Goal: Navigation & Orientation: Find specific page/section

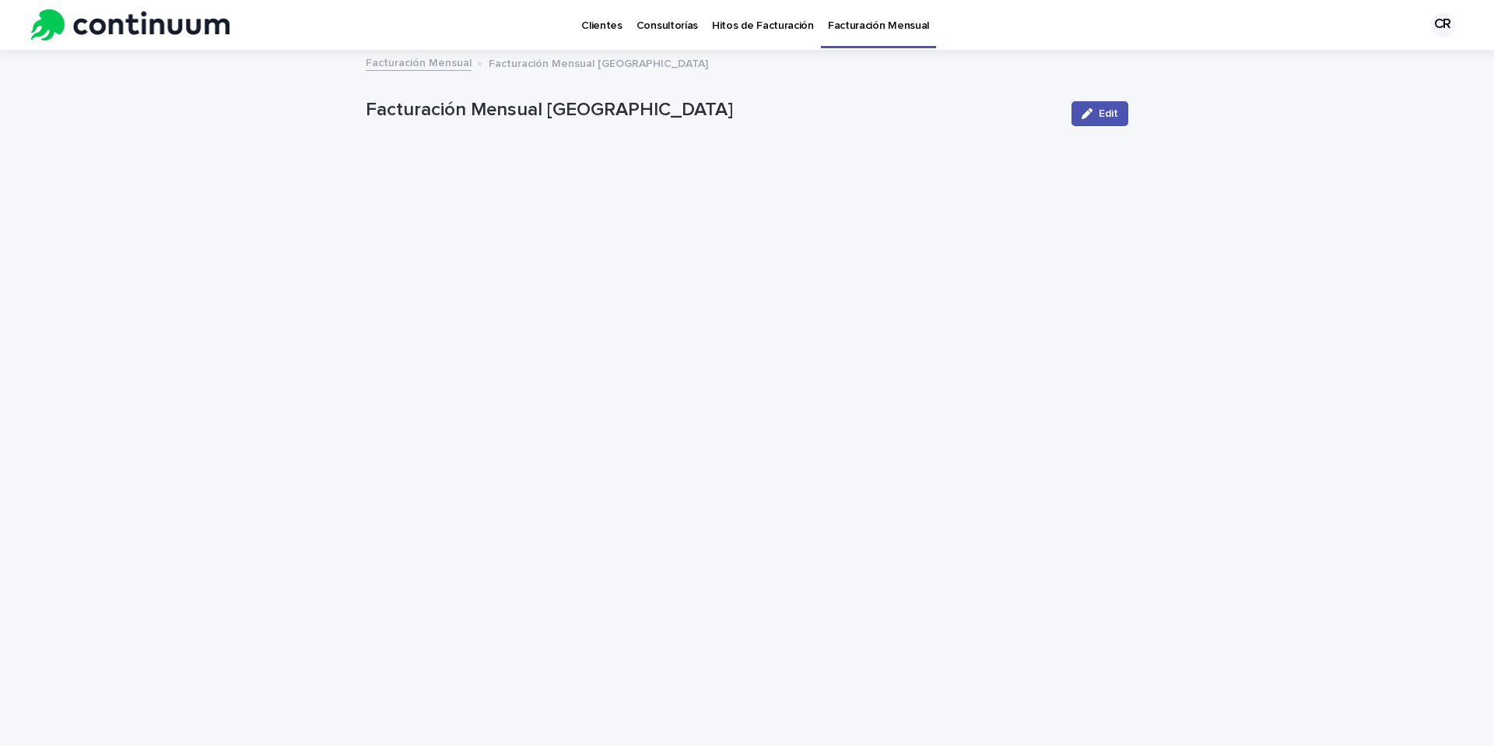
click at [728, 23] on p "Hitos de Facturación" at bounding box center [763, 16] width 102 height 33
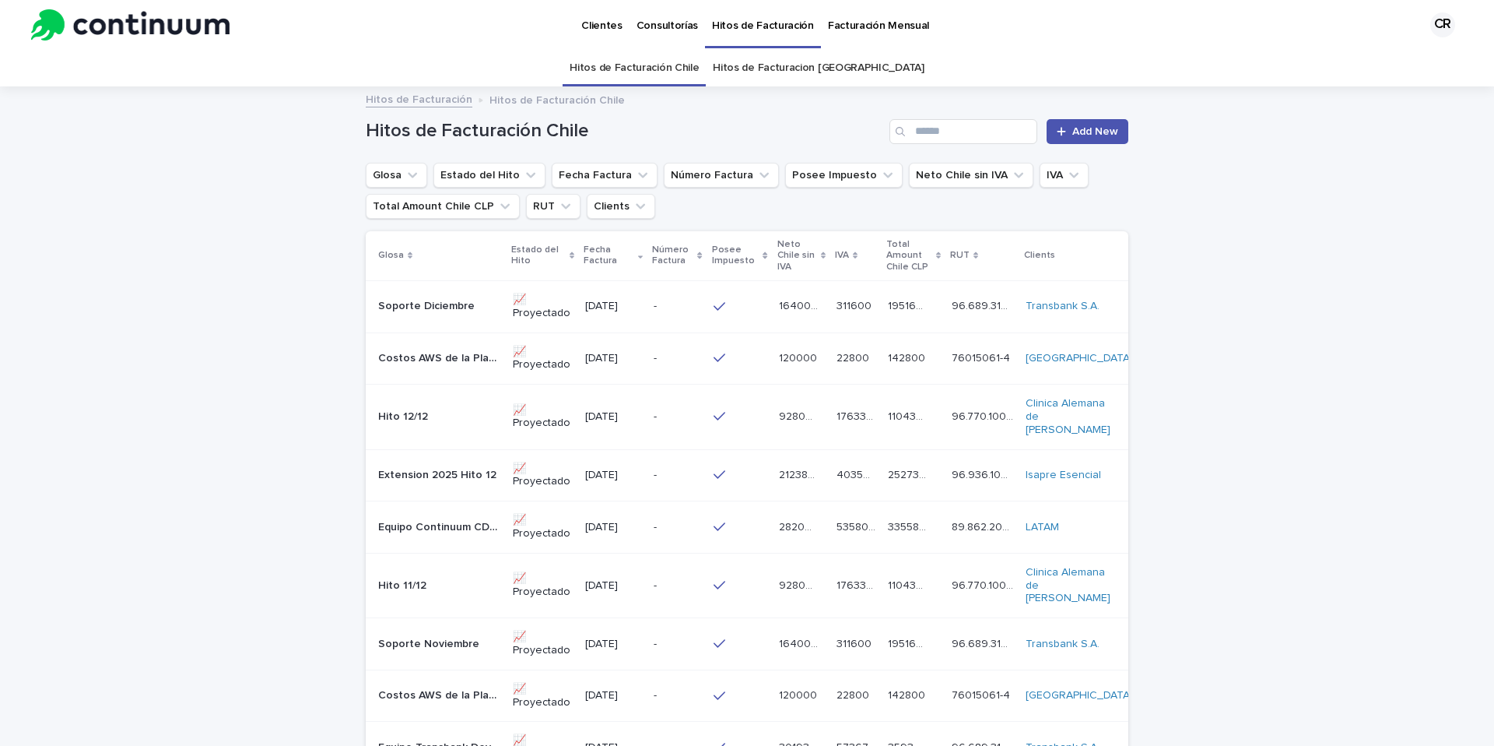
click at [605, 32] on link "Clientes" at bounding box center [601, 24] width 55 height 48
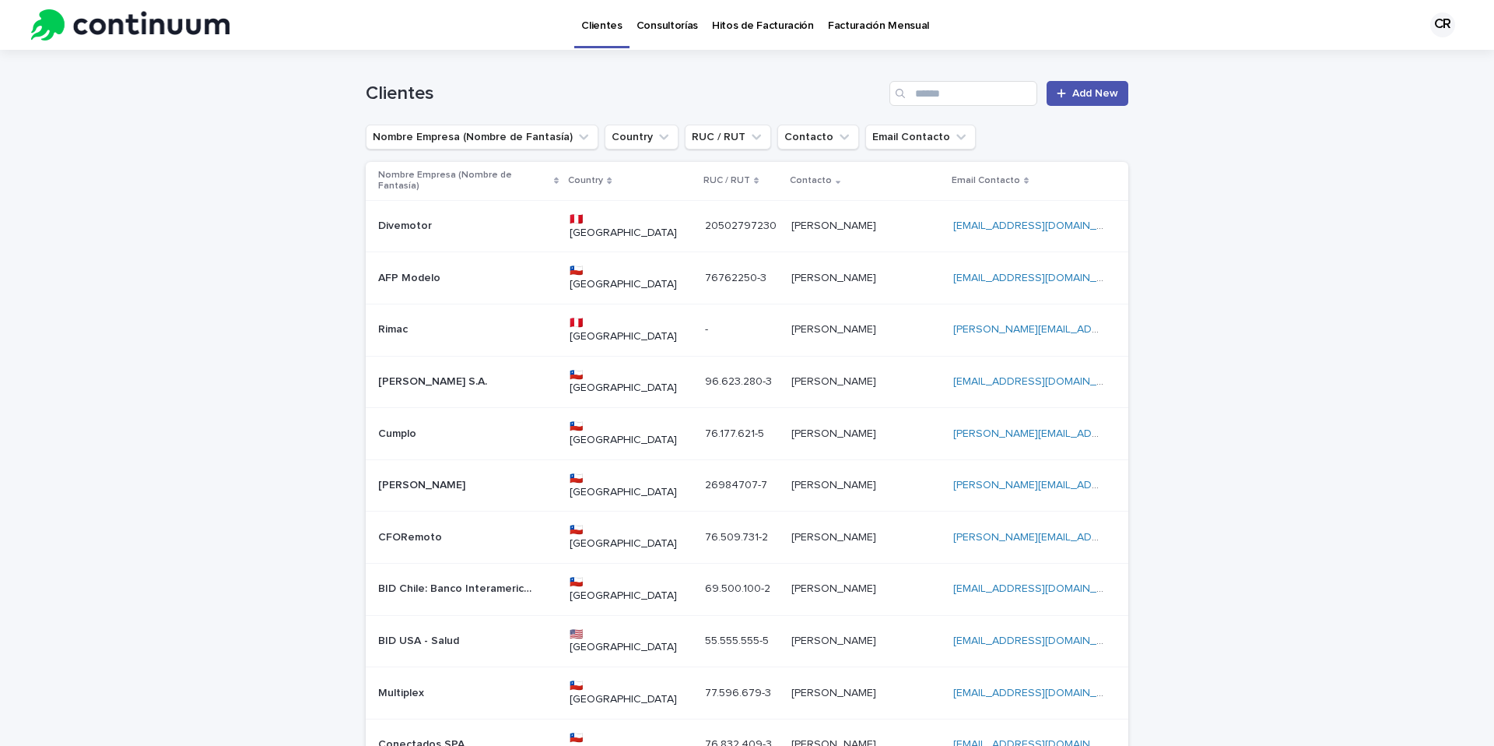
click at [838, 26] on p "Facturación Mensual" at bounding box center [878, 16] width 101 height 33
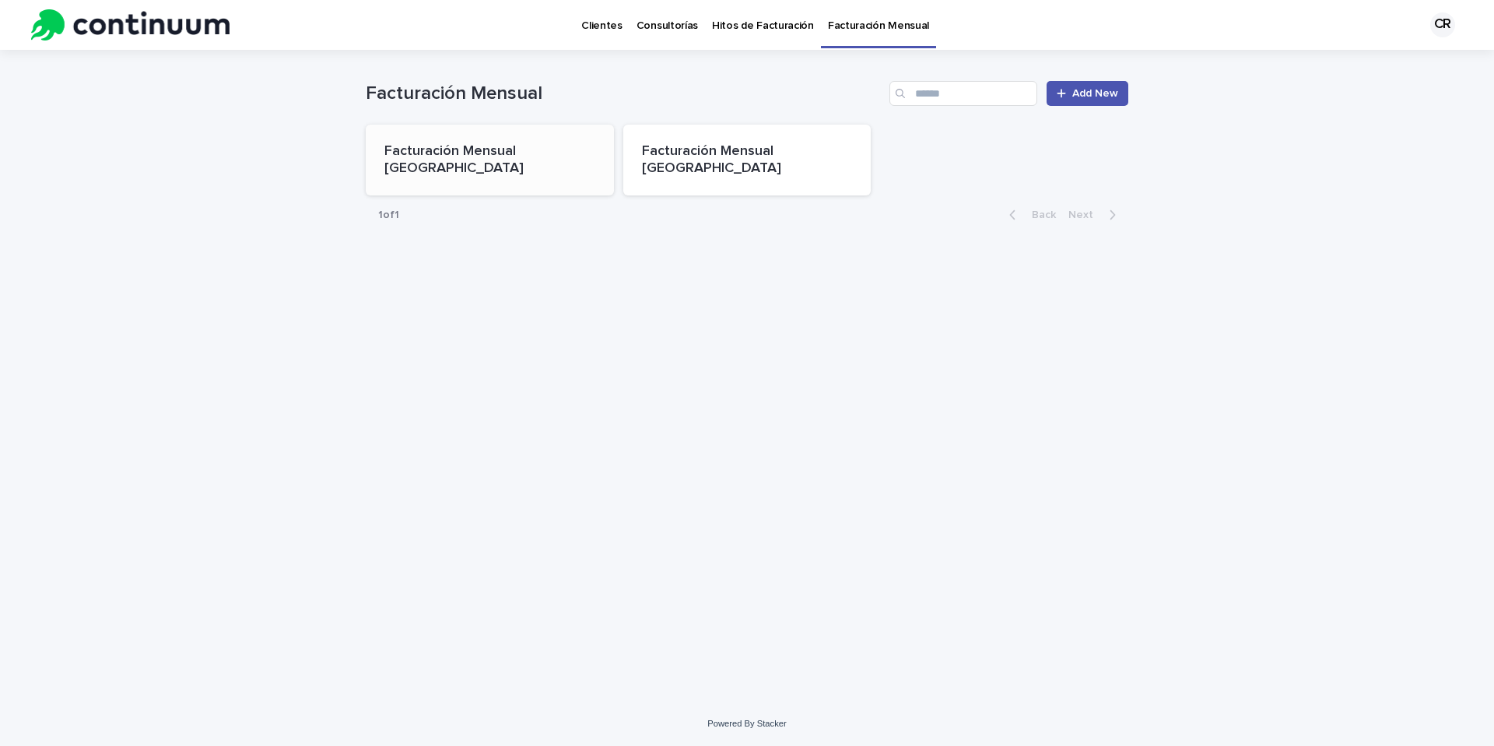
click at [514, 167] on div "Facturación Mensual [GEOGRAPHIC_DATA]" at bounding box center [490, 160] width 248 height 71
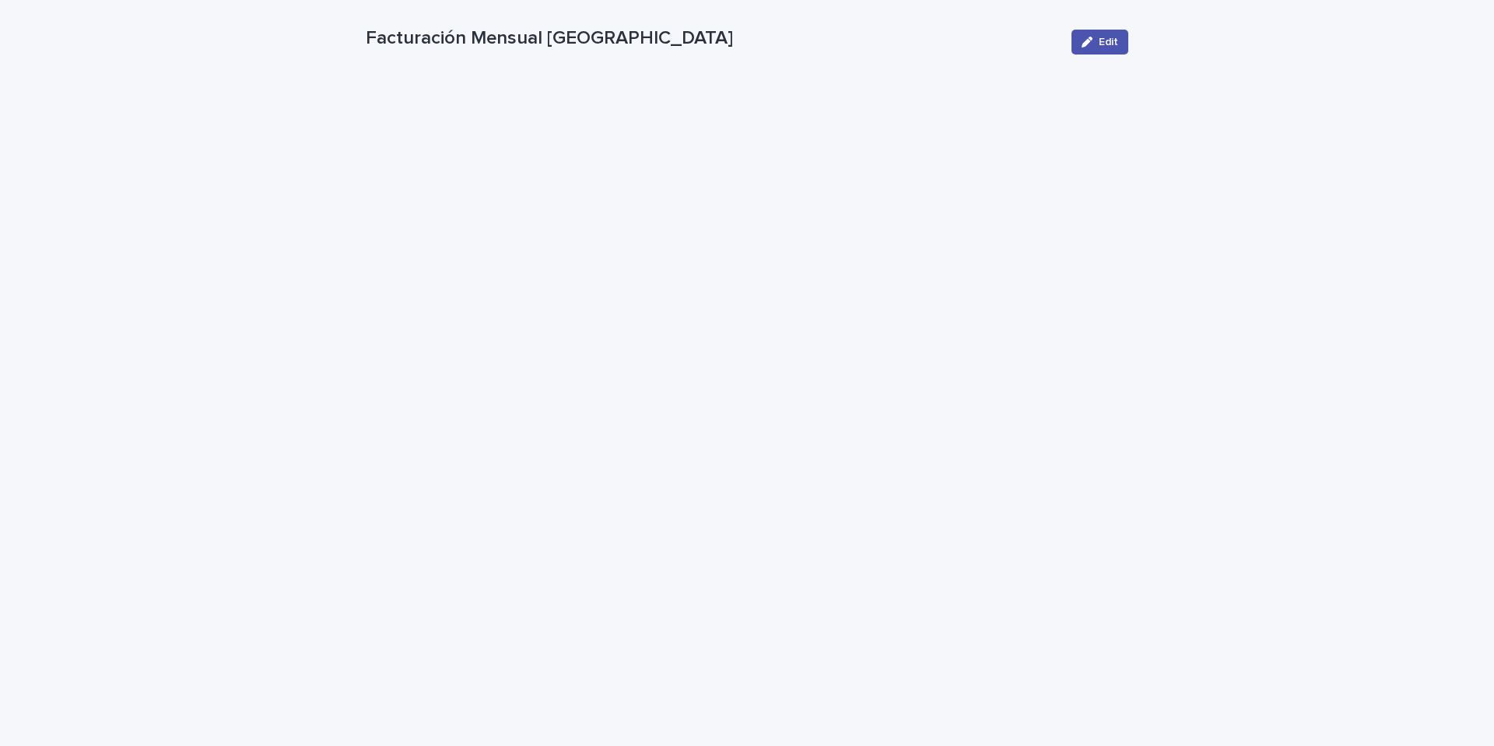
scroll to position [93, 0]
